Goal: Transaction & Acquisition: Purchase product/service

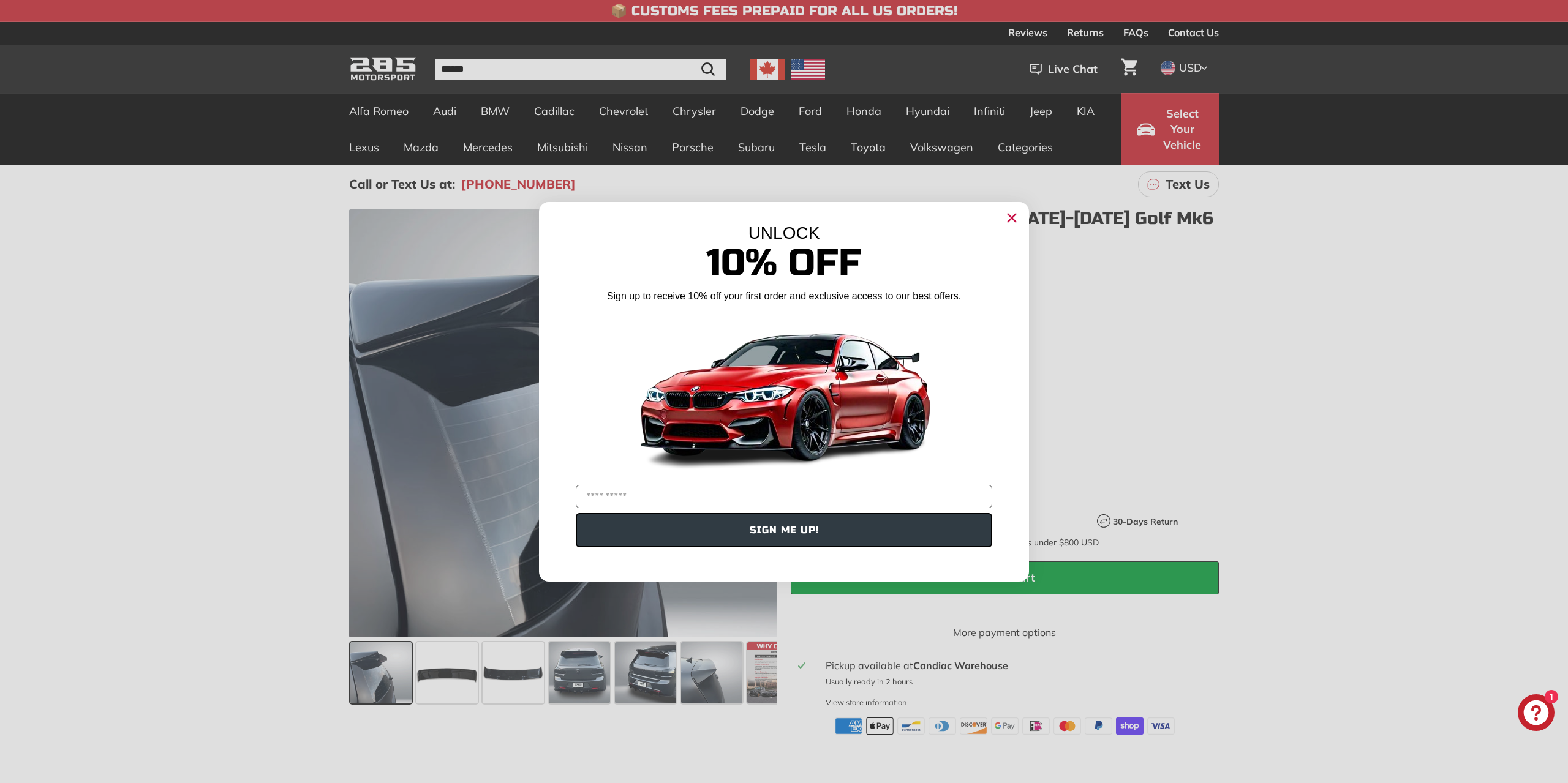
drag, startPoint x: 1002, startPoint y: 228, endPoint x: 1007, endPoint y: 220, distance: 9.4
click at [1004, 226] on div "Close dialog UNLOCK 10% Off Sign up to receive 10% off your first order and exc…" at bounding box center [784, 392] width 490 height 380
click at [1009, 220] on icon "Close dialog" at bounding box center [1011, 217] width 19 height 19
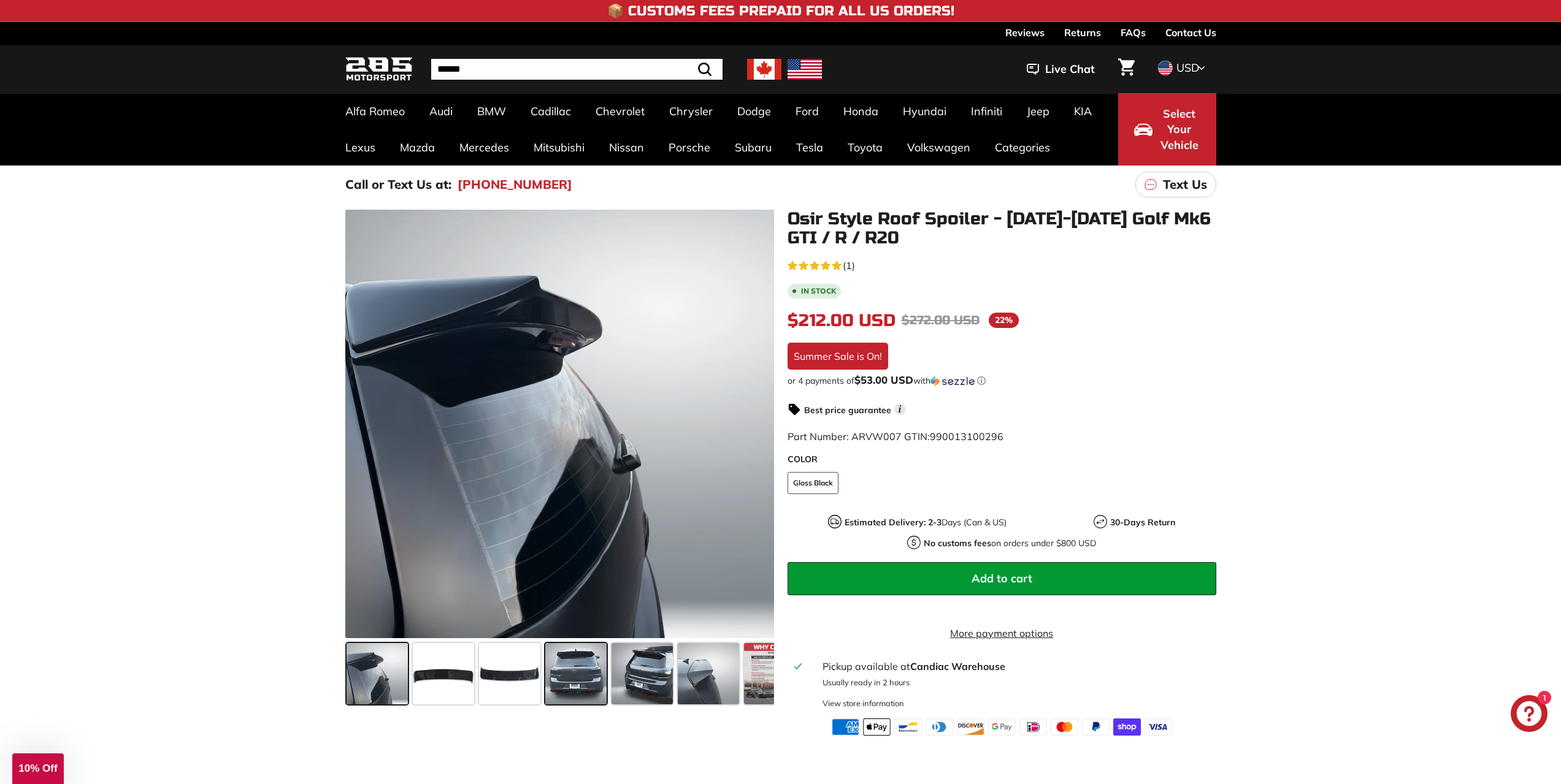
click at [583, 658] on span at bounding box center [575, 674] width 61 height 61
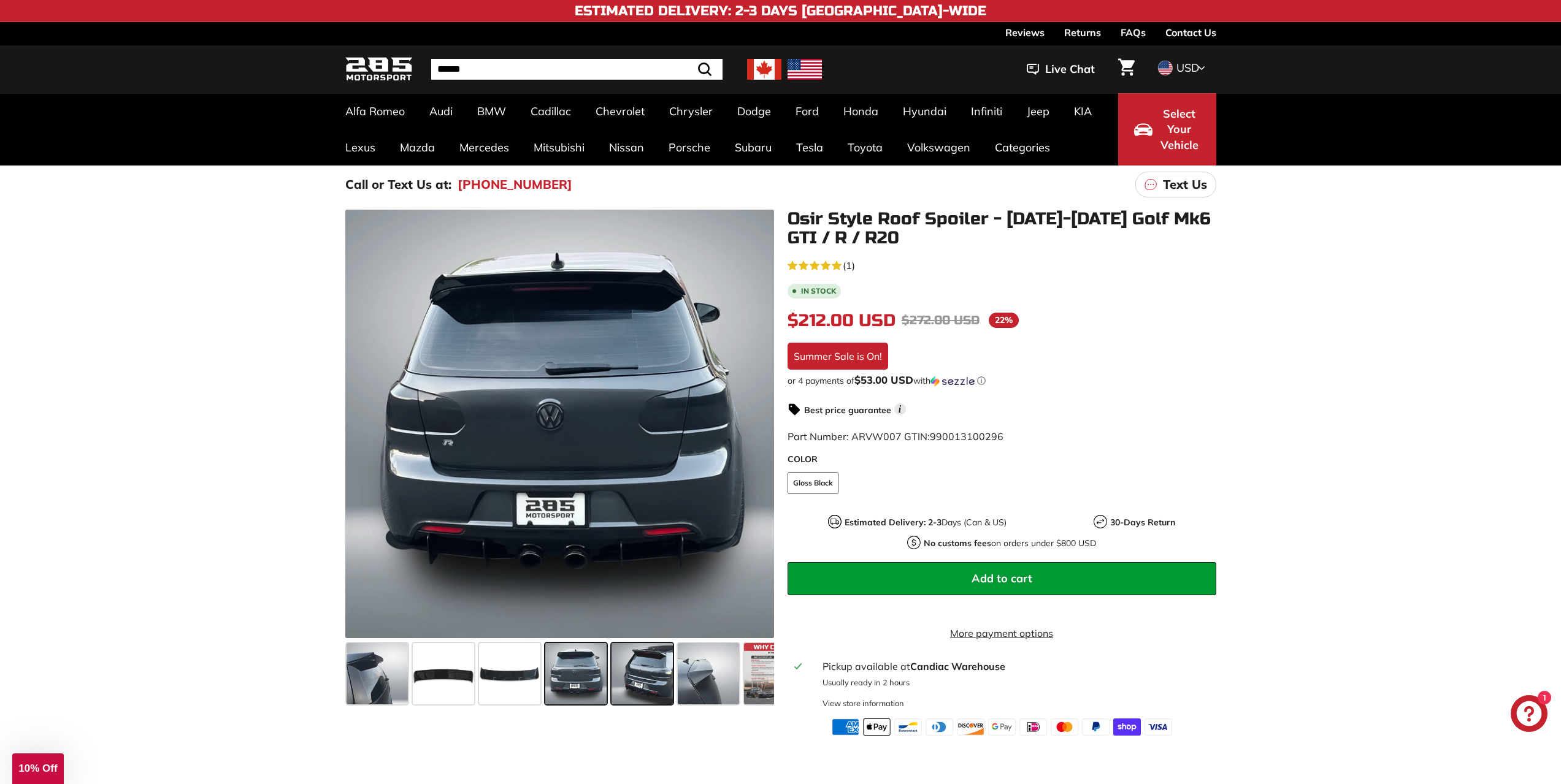
click at [621, 660] on span at bounding box center [642, 674] width 61 height 61
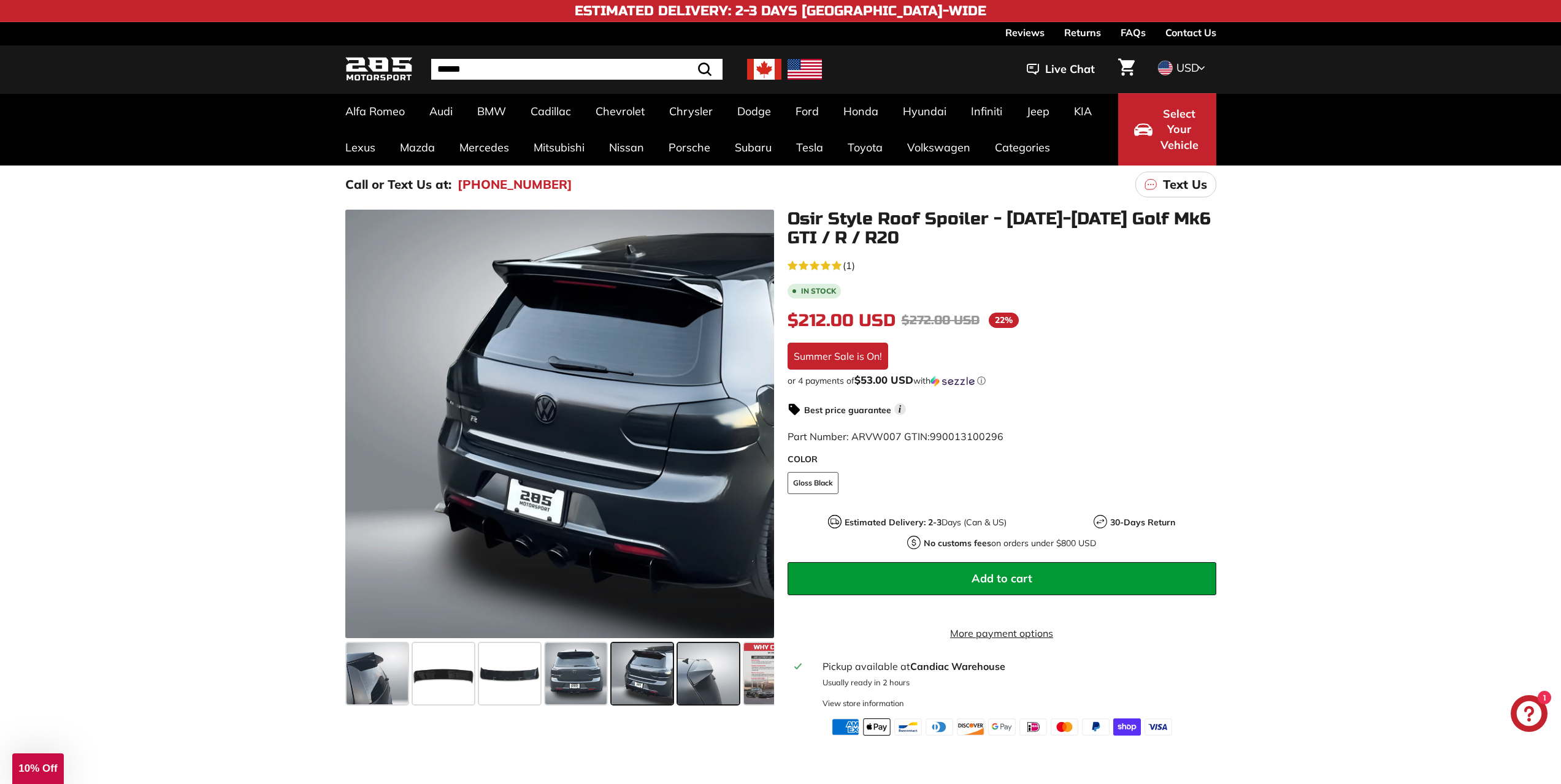
click at [696, 672] on span at bounding box center [708, 674] width 61 height 61
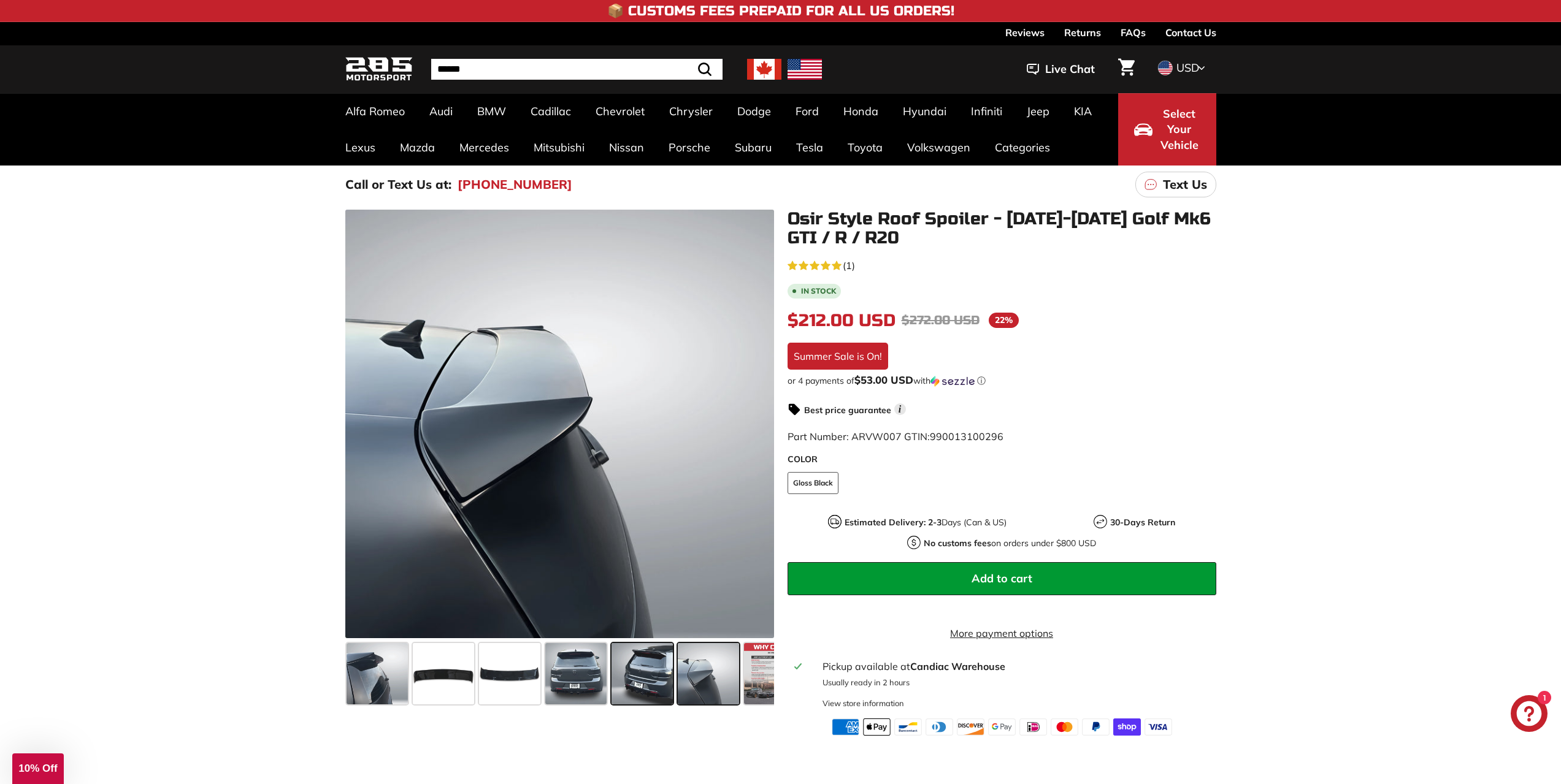
click at [665, 676] on span at bounding box center [642, 674] width 61 height 61
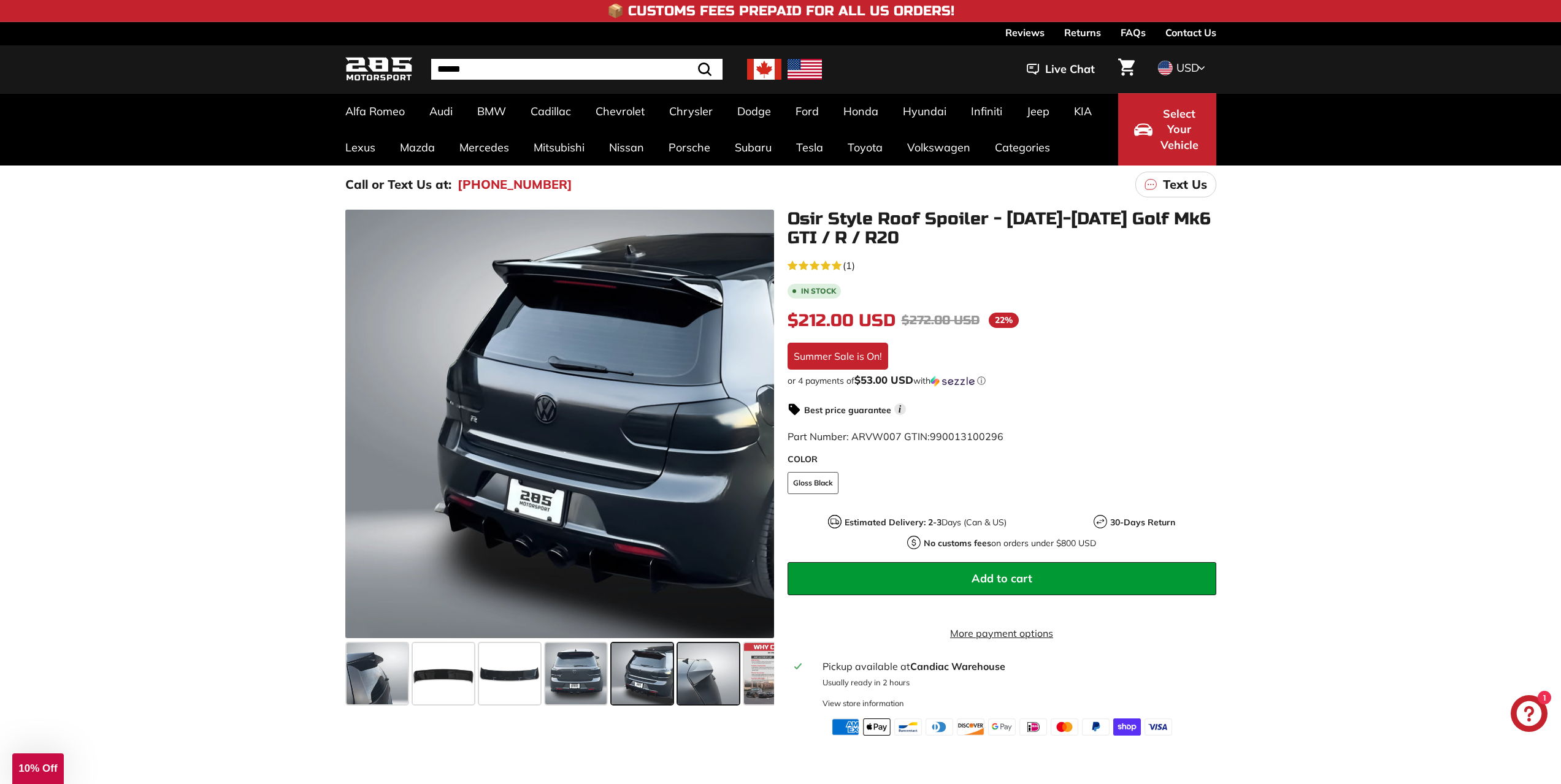
click at [698, 675] on span at bounding box center [708, 674] width 61 height 61
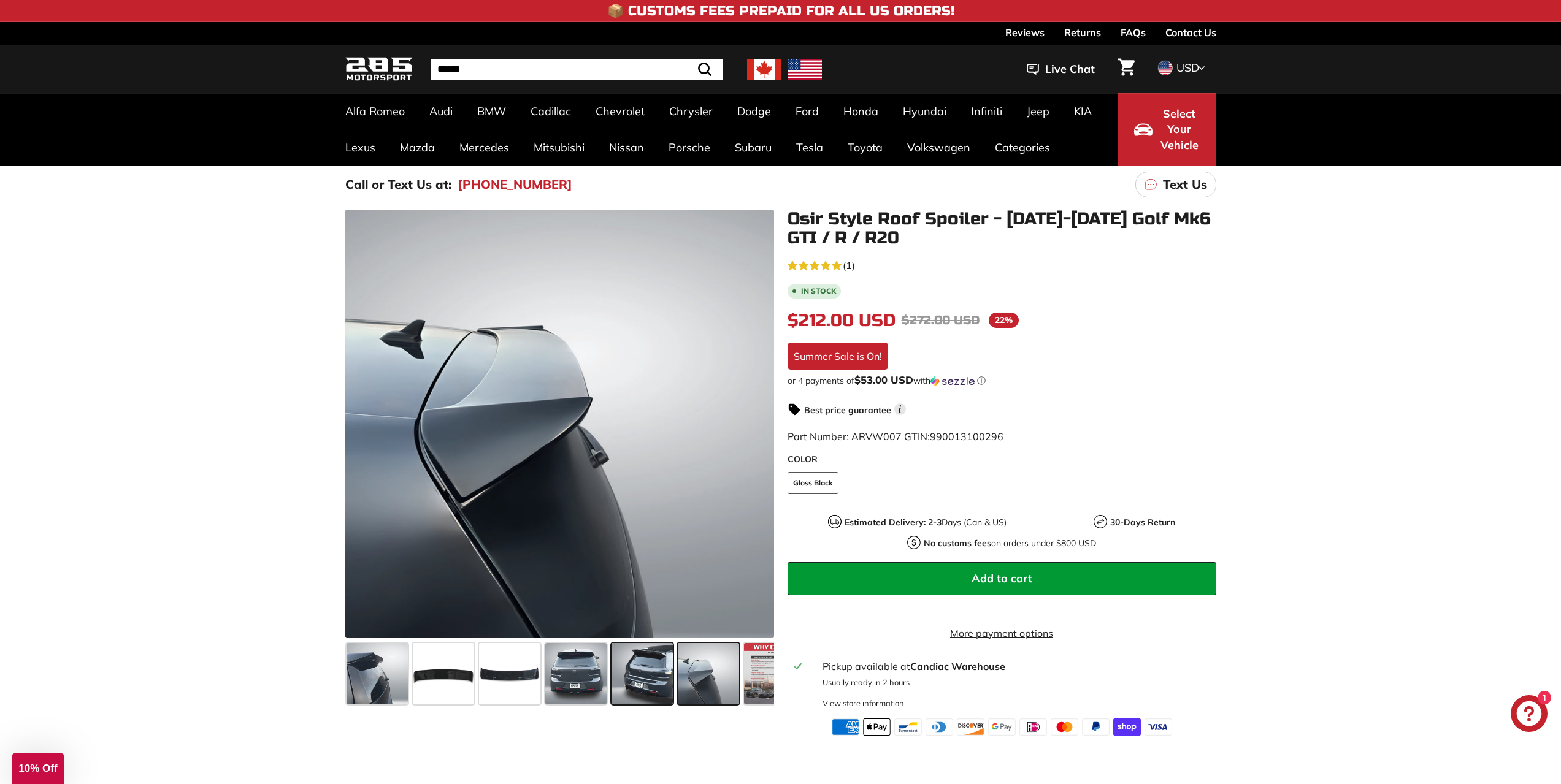
click at [644, 675] on span at bounding box center [642, 674] width 61 height 61
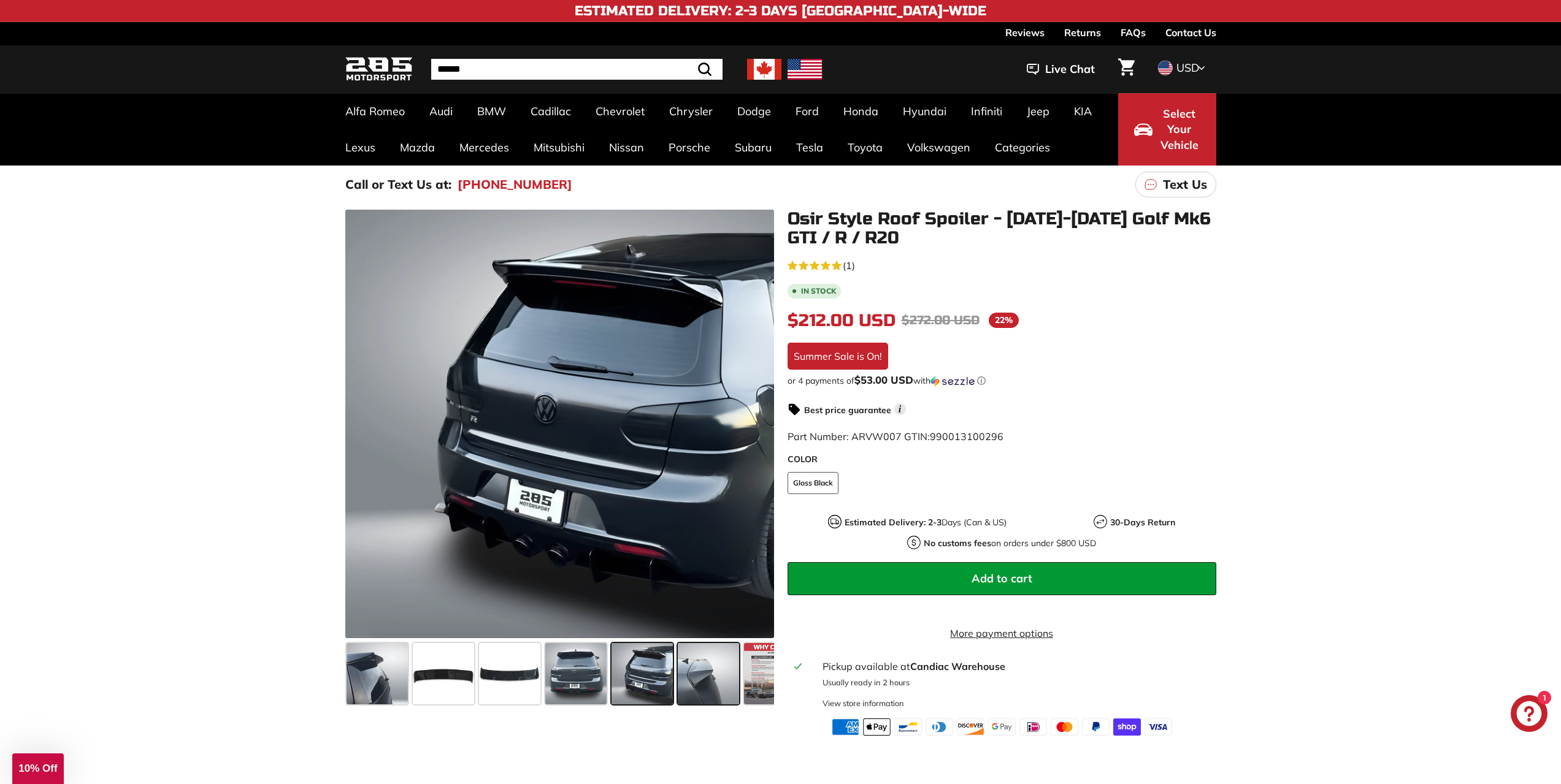
click at [717, 683] on span at bounding box center [708, 674] width 61 height 61
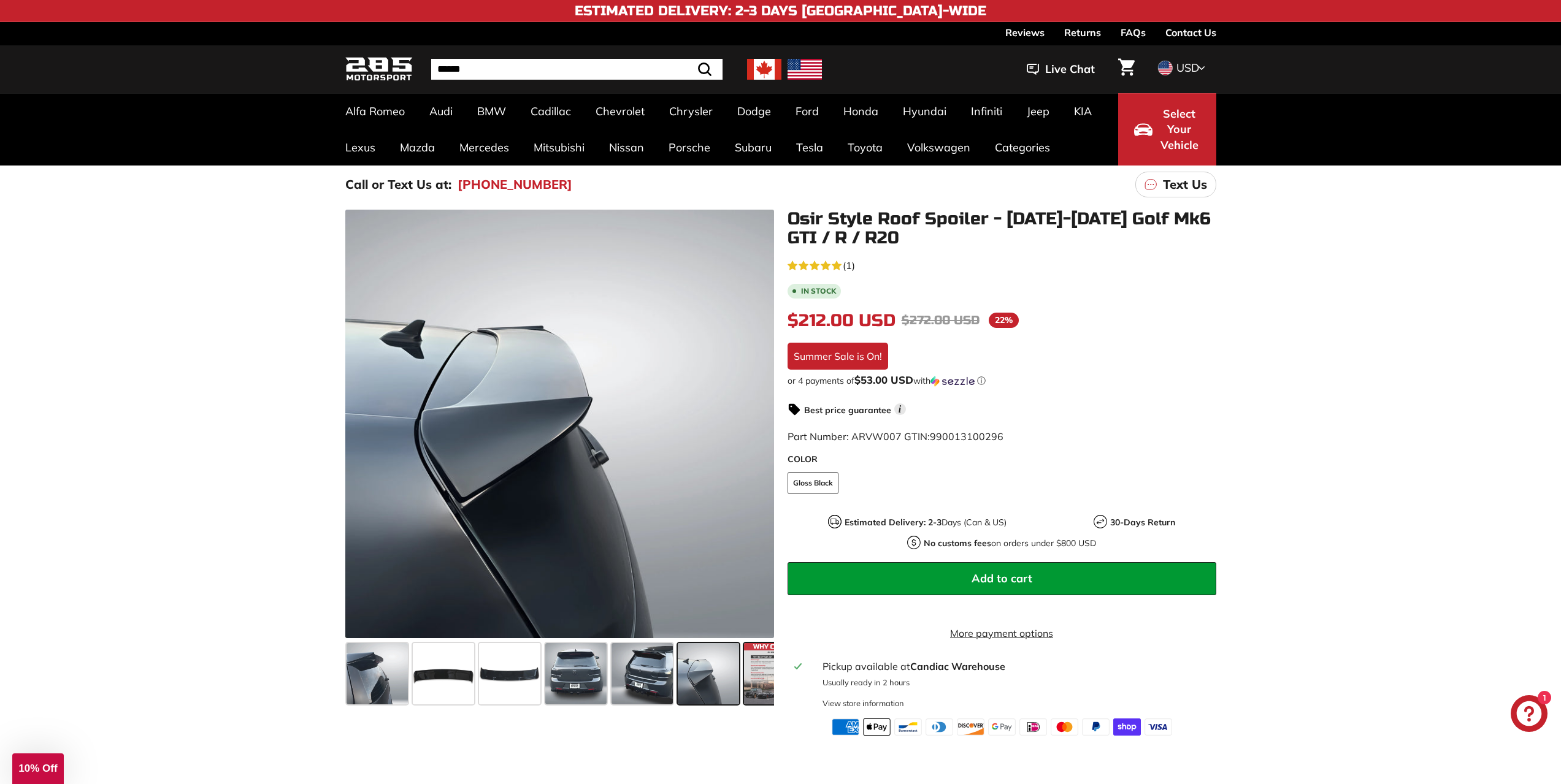
click at [757, 685] on span at bounding box center [774, 674] width 61 height 61
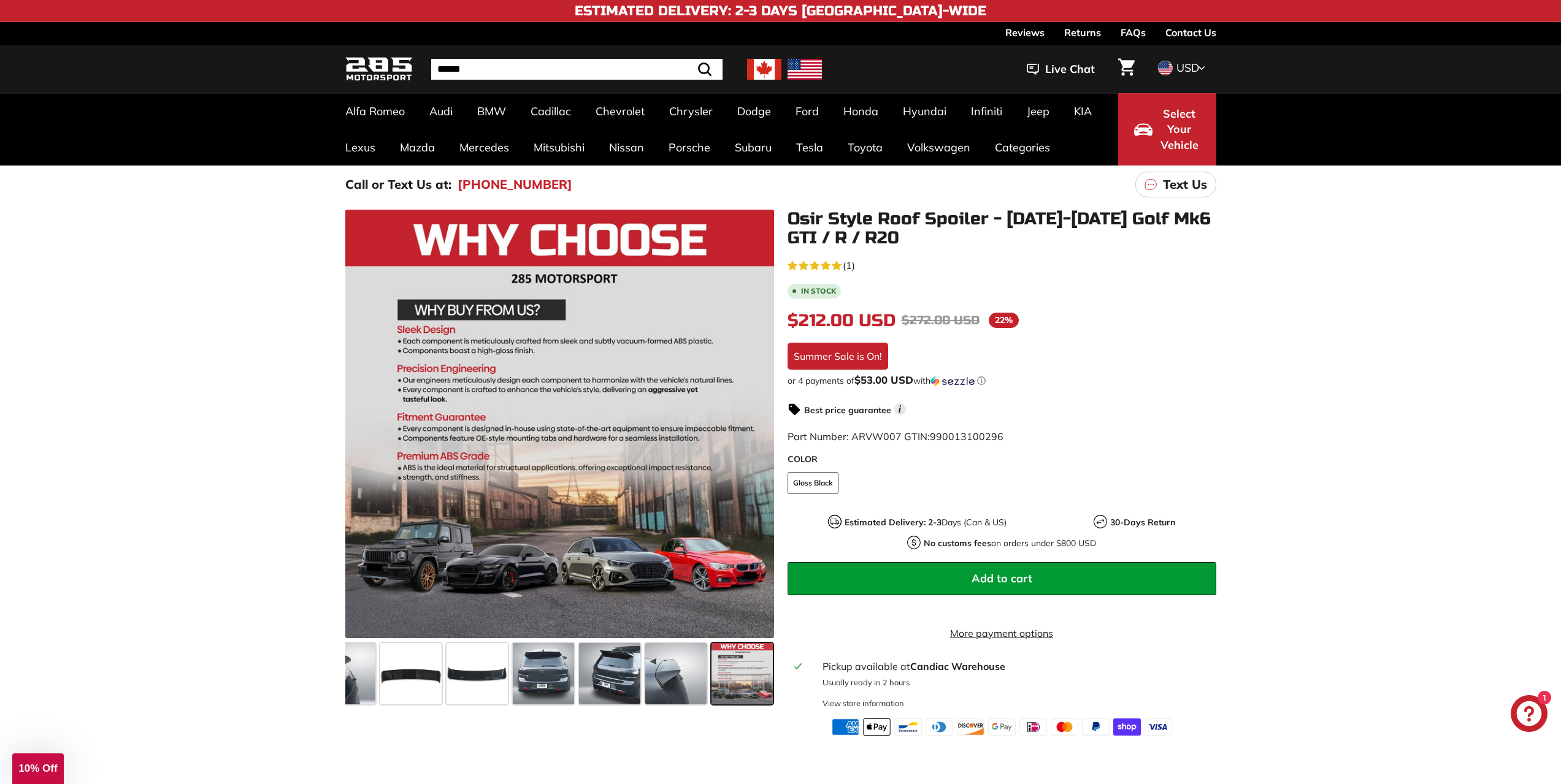
scroll to position [0, 33]
click at [357, 665] on span at bounding box center [343, 674] width 61 height 61
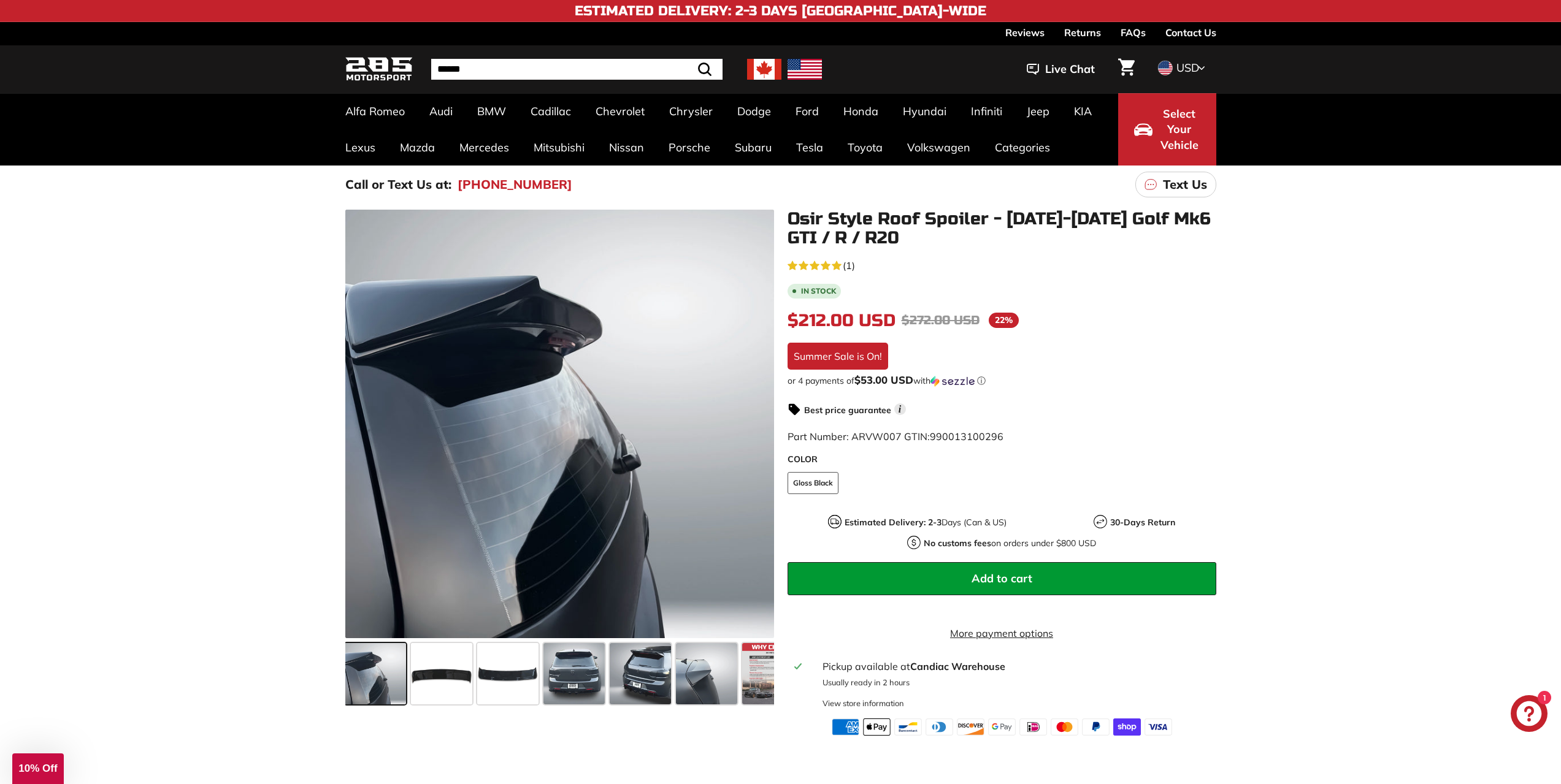
scroll to position [0, 0]
